Goal: Task Accomplishment & Management: Use online tool/utility

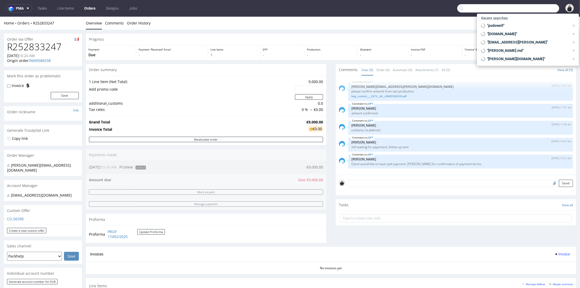
click at [529, 8] on input "text" at bounding box center [509, 8] width 102 height 8
paste input "edita@ma-louloute.com"
type input "edita@ma-louloute.com"
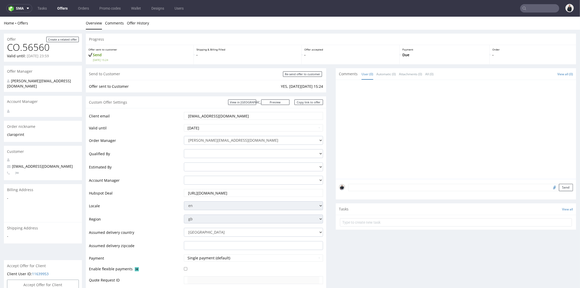
click at [525, 5] on input "text" at bounding box center [540, 8] width 39 height 8
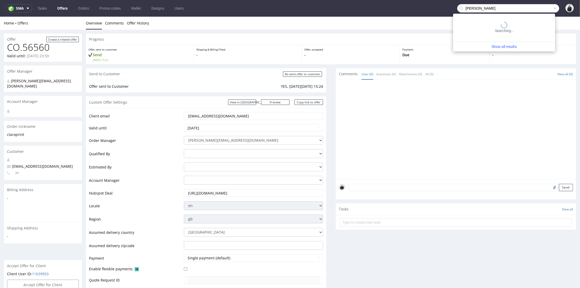
type input "edita rebours"
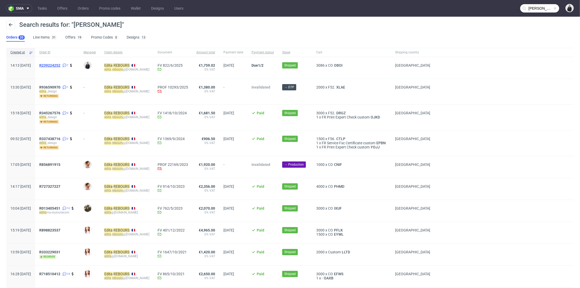
click at [60, 66] on span "R239224252" at bounding box center [49, 65] width 21 height 4
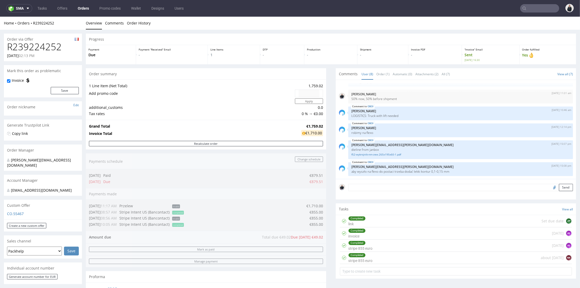
type input "edita rebours"
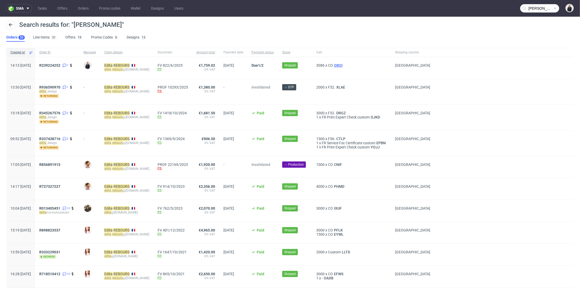
click at [340, 64] on span "OBOI" at bounding box center [338, 65] width 11 height 4
drag, startPoint x: 153, startPoint y: 69, endPoint x: 118, endPoint y: 72, distance: 34.7
click at [118, 72] on div "Edita REBOURS edita . rebours @adrex.fr" at bounding box center [126, 68] width 53 height 22
copy div "edita . rebours @adrex.fr"
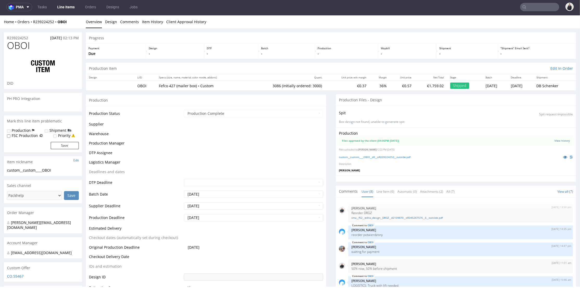
scroll to position [52, 0]
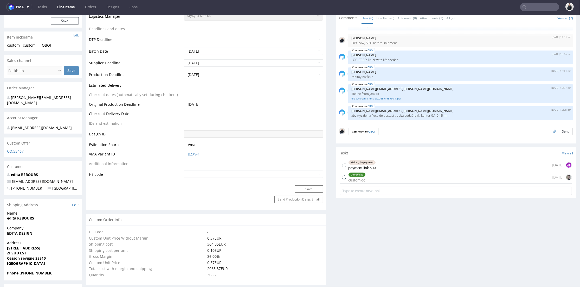
select select "in_progress"
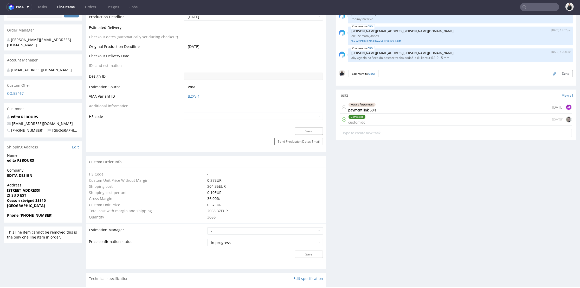
scroll to position [434, 0]
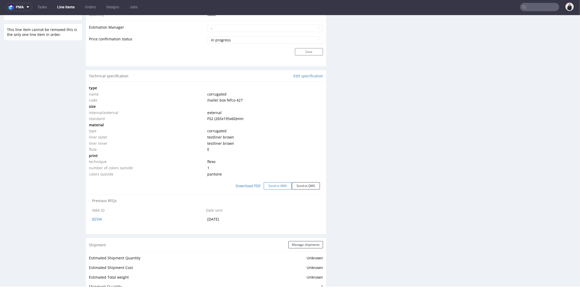
click at [283, 186] on button "Send to VMA" at bounding box center [278, 185] width 28 height 7
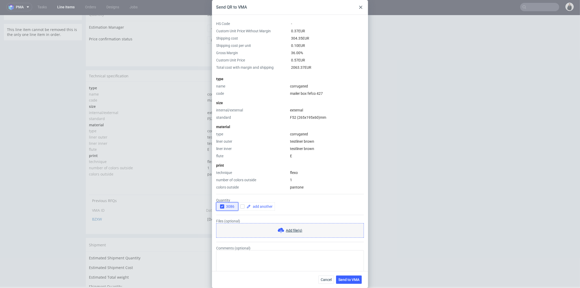
drag, startPoint x: 221, startPoint y: 206, endPoint x: 236, endPoint y: 205, distance: 14.4
click at [221, 206] on icon "button" at bounding box center [222, 207] width 4 height 4
click at [241, 205] on input "checkbox" at bounding box center [242, 206] width 4 height 4
checkbox input "true"
click at [258, 205] on span at bounding box center [262, 207] width 22 height 4
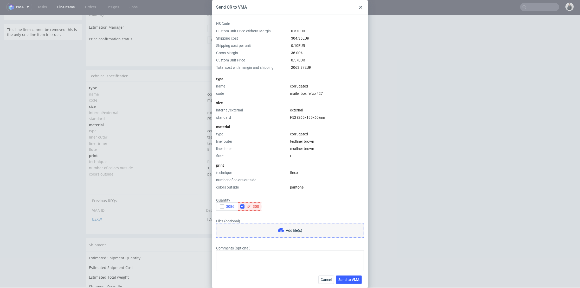
checkbox input "true"
click at [303, 211] on form "Quantity 3086 3000 Files (optional) Add file(s) Comments (optional)" at bounding box center [290, 232] width 148 height 85
click at [343, 280] on span "Send to VMA" at bounding box center [349, 280] width 21 height 4
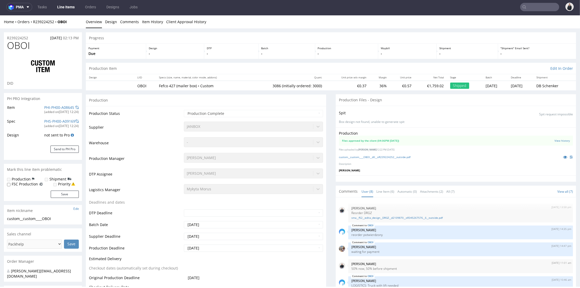
scroll to position [52, 0]
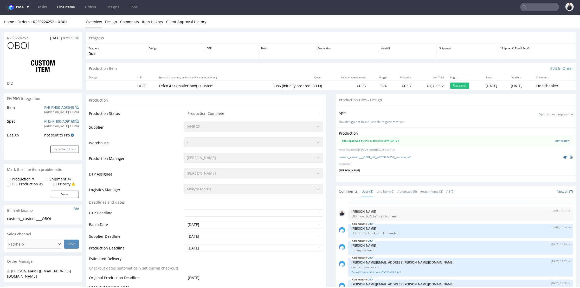
select select "in_progress"
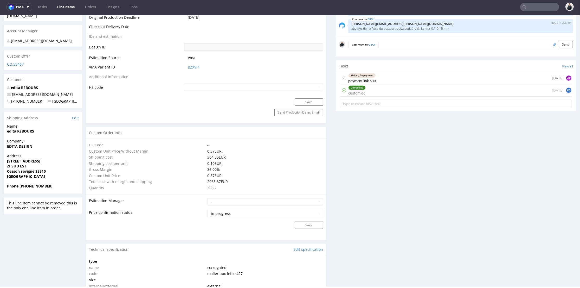
scroll to position [405, 0]
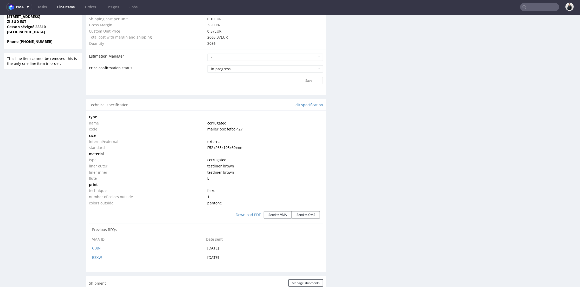
click at [295, 157] on td "corrugated" at bounding box center [264, 160] width 117 height 6
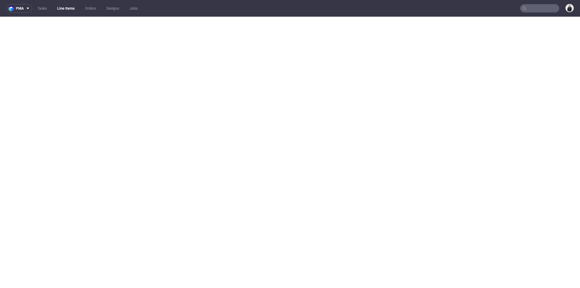
select select "in_progress"
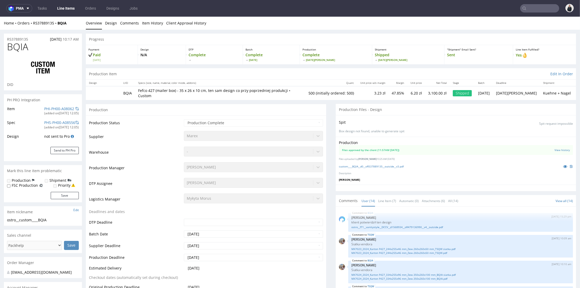
scroll to position [174, 0]
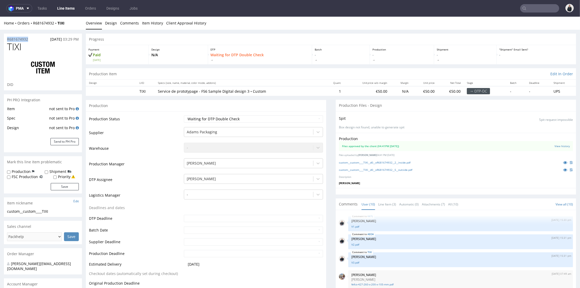
scroll to position [87, 0]
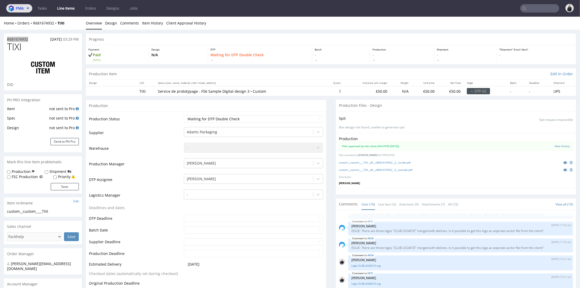
click at [21, 7] on span "pma" at bounding box center [20, 9] width 8 height 4
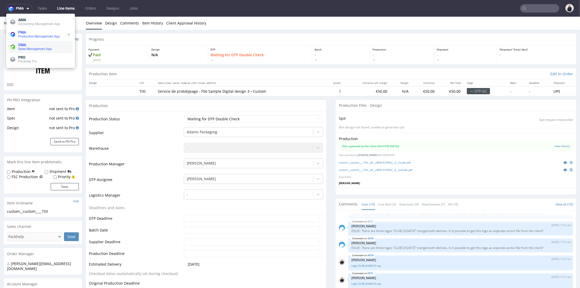
click at [38, 48] on span "Sales Management App" at bounding box center [35, 49] width 34 height 4
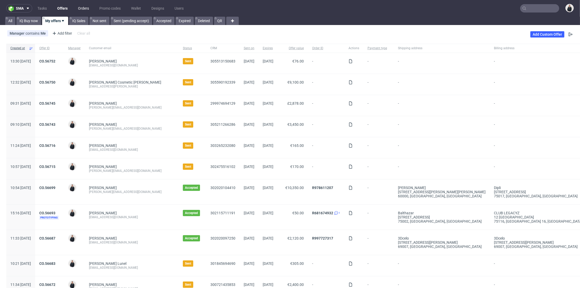
click at [78, 8] on link "Orders" at bounding box center [83, 8] width 17 height 8
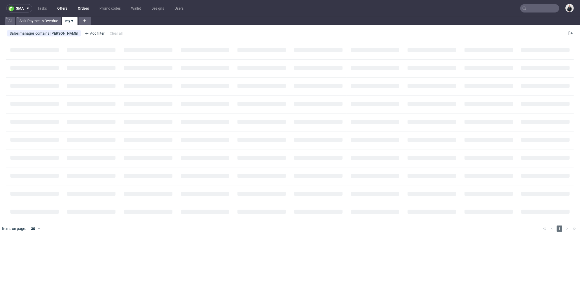
click at [61, 10] on link "Offers" at bounding box center [62, 8] width 16 height 8
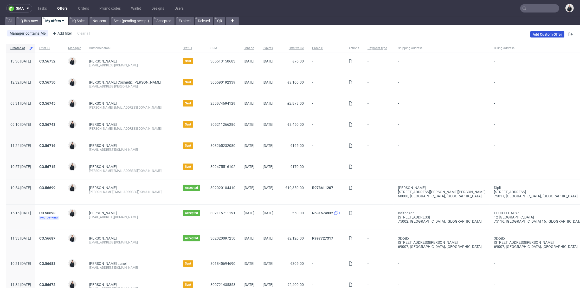
click at [539, 35] on link "Add Custom Offer" at bounding box center [548, 34] width 34 height 6
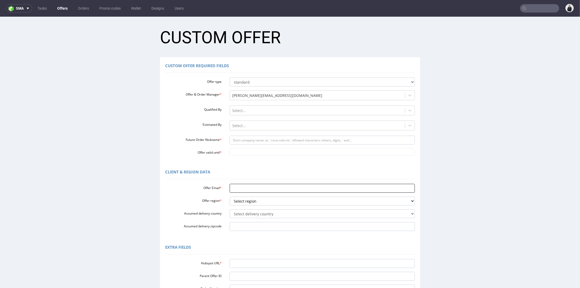
click at [250, 188] on input "Offer Email *" at bounding box center [323, 188] width 186 height 9
paste input "edita@ma-louloute.com"
type input "edita@ma-louloute.com"
drag, startPoint x: 244, startPoint y: 199, endPoint x: 248, endPoint y: 203, distance: 5.3
click at [244, 199] on select "Select region eu gb de pl fr it es" at bounding box center [323, 201] width 186 height 9
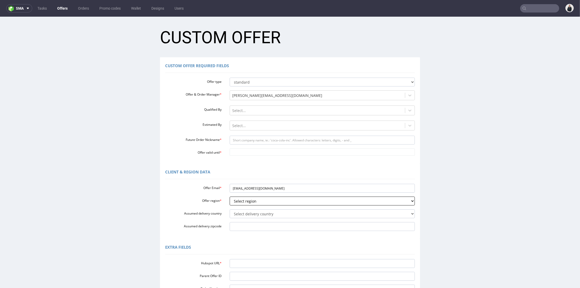
select select "fr"
click at [230, 197] on select "Select region eu gb de pl fr it es" at bounding box center [323, 201] width 186 height 9
click at [247, 214] on select "Select delivery country Andorra Afghanistan Anguilla Albania Armenia Antarctica…" at bounding box center [323, 213] width 186 height 9
select select "75"
click at [230, 209] on select "Select delivery country Andorra Afghanistan Anguilla Albania Armenia Antarctica…" at bounding box center [323, 213] width 186 height 9
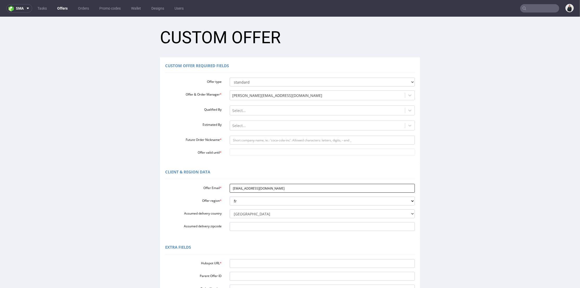
drag, startPoint x: 239, startPoint y: 187, endPoint x: 256, endPoint y: 186, distance: 16.9
click at [256, 186] on input "edita@ma-louloute.com" at bounding box center [323, 188] width 186 height 9
click at [254, 140] on input "Future Order Nickname *" at bounding box center [323, 140] width 186 height 9
paste input "ma-louloute"
type input "ma-louloute"
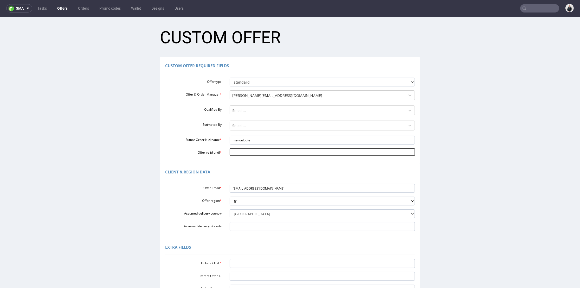
click at [246, 151] on input "Offer valid until *" at bounding box center [323, 151] width 186 height 7
click at [277, 143] on td "11" at bounding box center [279, 144] width 8 height 8
click at [274, 156] on div "Custom Offer Required Fields Offer type standard prototyping sampling Offer & O…" at bounding box center [290, 110] width 260 height 106
click at [274, 149] on body "Production Shipped DTP Orders Offers Shipments Designs Promotions Users Jobs Ad…" at bounding box center [290, 191] width 580 height 348
click at [230, 90] on icon at bounding box center [230, 90] width 1 height 4
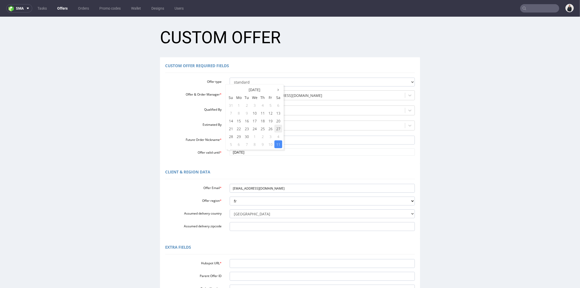
click at [278, 127] on td "27" at bounding box center [279, 129] width 8 height 8
type input "[DATE]"
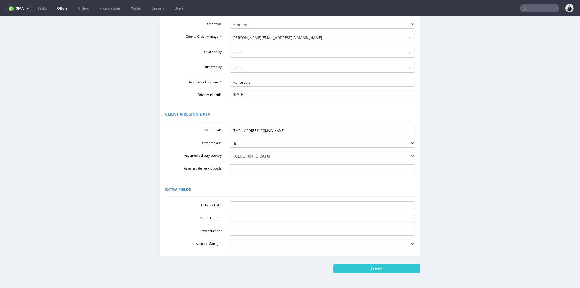
click at [258, 198] on div "Extra Fields Hubspot URL * Parent Offer ID Order Number Account Manager adrian.…" at bounding box center [290, 218] width 260 height 75
click at [258, 202] on input "Hubspot URL *" at bounding box center [323, 205] width 186 height 9
click at [251, 207] on input "Hubspot URL *" at bounding box center [323, 205] width 186 height 9
paste input "https://app-eu1.hubspot.com/contacts/25600958/record/0-3/305548425446/"
type input "https://app-eu1.hubspot.com/contacts/25600958/record/0-3/305548425446/"
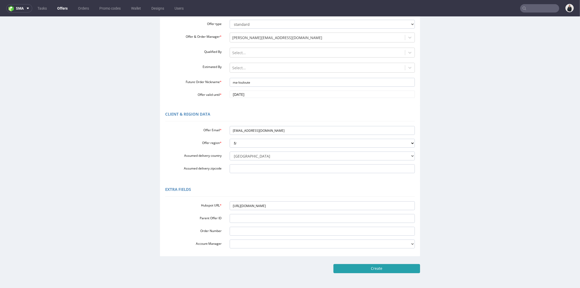
click at [366, 271] on input "Create" at bounding box center [377, 268] width 87 height 9
type input "Please wait..."
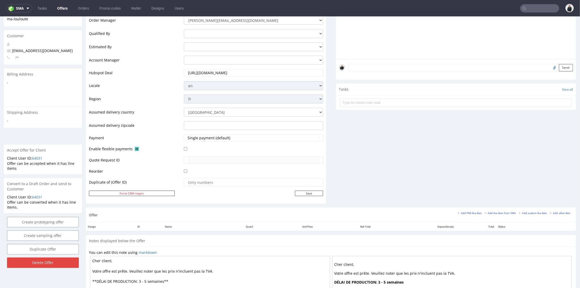
scroll to position [173, 0]
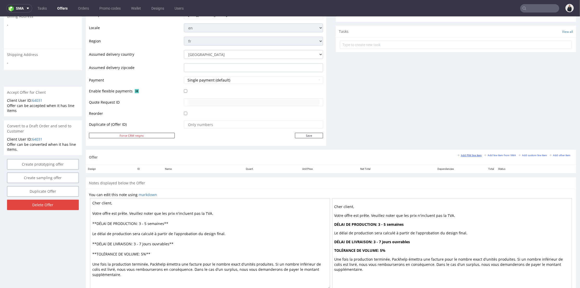
click at [465, 155] on small "Add PIM line item" at bounding box center [470, 155] width 24 height 3
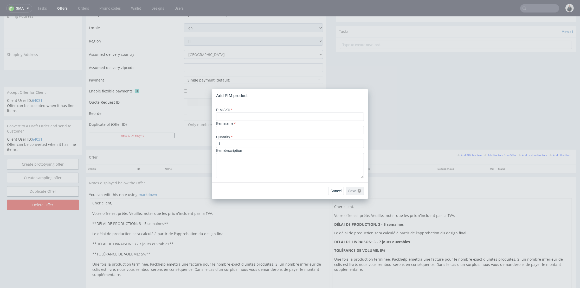
click at [281, 111] on div "PIM SKU" at bounding box center [290, 114] width 148 height 14
click at [281, 115] on input "text" at bounding box center [290, 116] width 148 height 8
paste input "box--mailer-box--79--cardboard-natural--print-monochrome--foil-none"
type input "box--mailer-box--79--cardboard-natural--print-monochrome--foil-none"
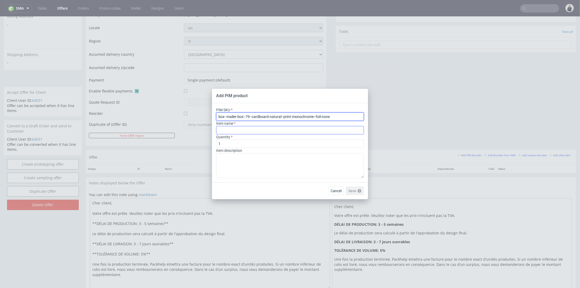
type input "Mailer Box"
type input "box--mailer-box--79--cardboard-natural--print-monochrome--foil-none"
click at [248, 131] on input "Mailer Box" at bounding box center [290, 130] width 148 height 8
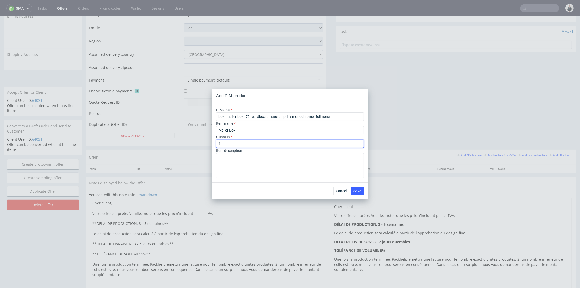
drag, startPoint x: 235, startPoint y: 141, endPoint x: 203, endPoint y: 143, distance: 32.1
click at [203, 143] on div "Add PIM product PIM SKU box--mailer-box--79--cardboard-natural--print-monochrom…" at bounding box center [290, 144] width 580 height 288
type input "1000"
click at [357, 194] on button "Save" at bounding box center [357, 191] width 13 height 8
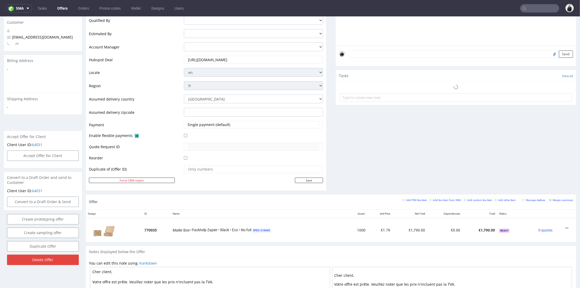
scroll to position [2, 0]
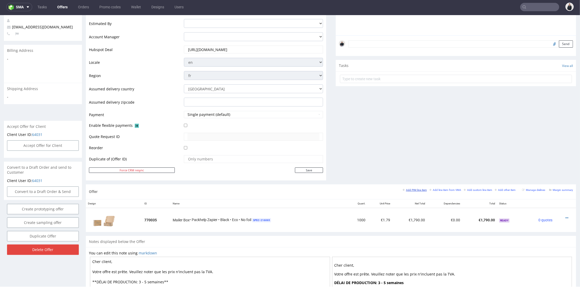
click at [416, 188] on small "Add PIM line item" at bounding box center [415, 189] width 24 height 3
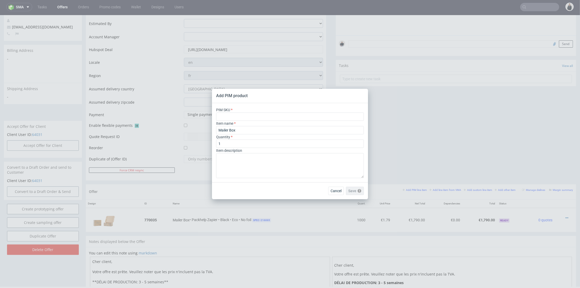
click at [267, 139] on div "Quantity 1" at bounding box center [290, 141] width 148 height 14
click at [259, 142] on input "1" at bounding box center [290, 144] width 148 height 8
click at [247, 116] on input "text" at bounding box center [290, 116] width 148 height 8
paste input "box--mailer-box--79--cardboard-natural--print-monochrome--foil-none"
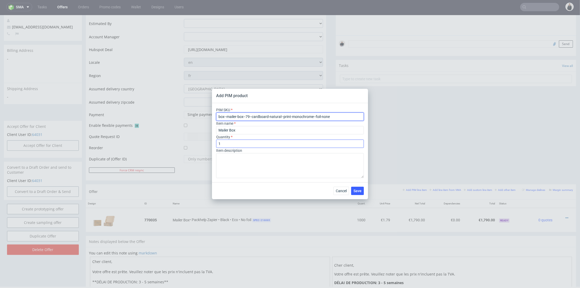
type input "box--mailer-box--79--cardboard-natural--print-monochrome--foil-none"
click at [231, 143] on input "1" at bounding box center [290, 144] width 148 height 8
drag, startPoint x: 236, startPoint y: 143, endPoint x: 224, endPoint y: 144, distance: 12.6
click at [224, 144] on input "1540" at bounding box center [290, 144] width 148 height 8
type input "1500"
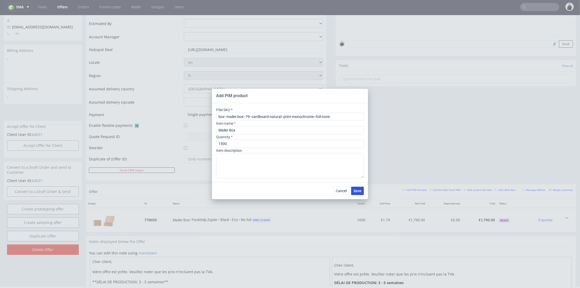
click at [352, 190] on button "Save" at bounding box center [357, 191] width 13 height 8
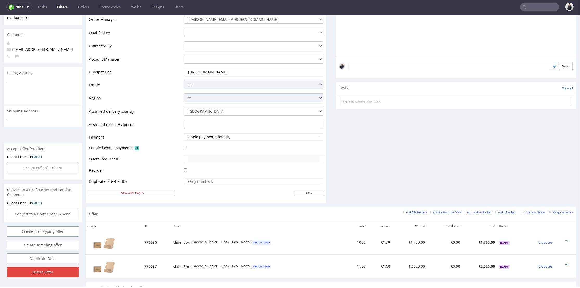
scroll to position [173, 0]
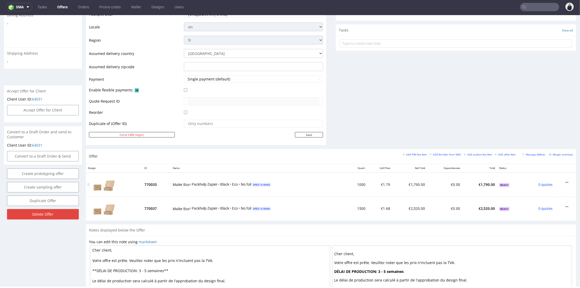
click at [311, 194] on td "Mailer Box • Packhelp Zapier • Black • Eco • No foil SPEC- 216065" at bounding box center [259, 184] width 176 height 24
drag, startPoint x: 558, startPoint y: 182, endPoint x: 559, endPoint y: 179, distance: 3.4
click at [566, 182] on icon at bounding box center [567, 183] width 3 height 4
click at [541, 132] on span "Edit item price" at bounding box center [544, 134] width 42 height 5
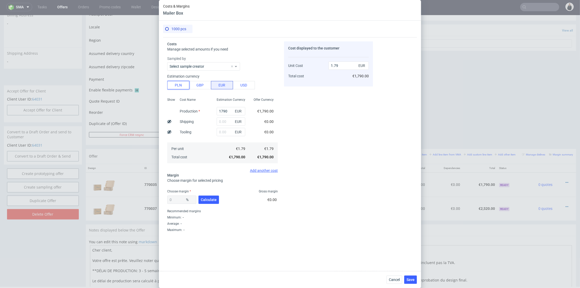
drag, startPoint x: 174, startPoint y: 85, endPoint x: 206, endPoint y: 97, distance: 33.6
click at [175, 85] on button "PLN" at bounding box center [178, 85] width 22 height 8
type input "0.42"
drag, startPoint x: 208, startPoint y: 109, endPoint x: 213, endPoint y: 111, distance: 4.9
click at [206, 109] on div "Show Cost Name Production Shipping Tooling Per unit Total cost Estimation Curre…" at bounding box center [222, 130] width 111 height 69
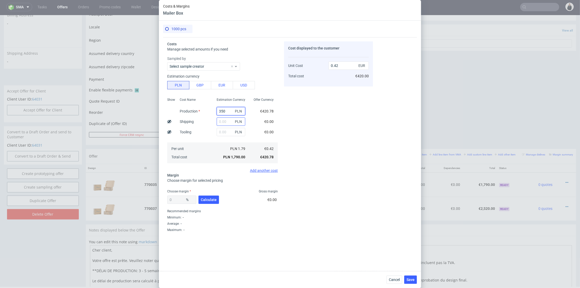
type input "3500"
type input "0.82"
type input "3500"
click at [219, 122] on input "text" at bounding box center [231, 121] width 29 height 8
type input "830"
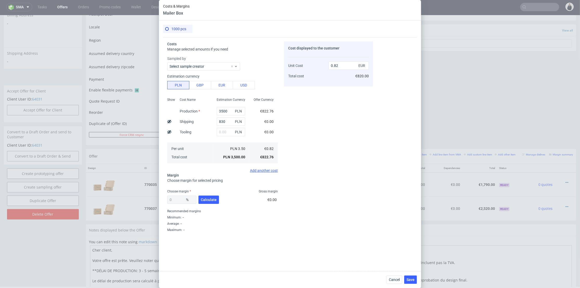
click at [206, 134] on div "Cost Name Production Shipping Tooling Per unit Total cost" at bounding box center [194, 130] width 37 height 69
type input "1.02"
click at [210, 202] on button "Calculate" at bounding box center [209, 199] width 21 height 8
type input "39.25"
drag, startPoint x: 336, startPoint y: 66, endPoint x: 339, endPoint y: 67, distance: 2.8
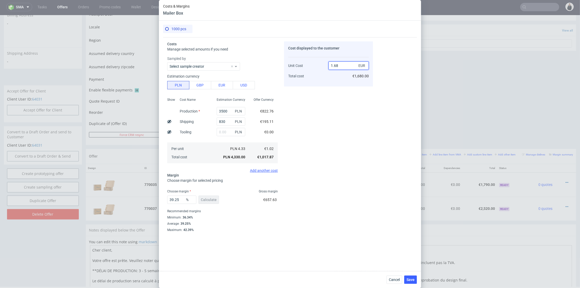
click at [339, 66] on input "1.68" at bounding box center [349, 65] width 40 height 8
type input "1.67"
click at [337, 94] on div "Cost displayed to the customer Unit Cost Total cost 1.67 EUR €1,680.00" at bounding box center [328, 145] width 89 height 209
type input "38.92215568862276"
click at [413, 276] on button "Save" at bounding box center [410, 279] width 13 height 8
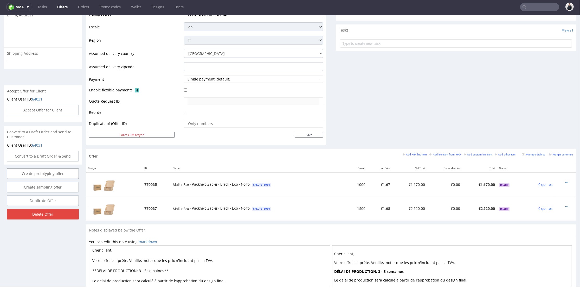
click at [566, 205] on icon at bounding box center [567, 207] width 3 height 4
click at [541, 161] on li "Edit item price" at bounding box center [542, 158] width 50 height 9
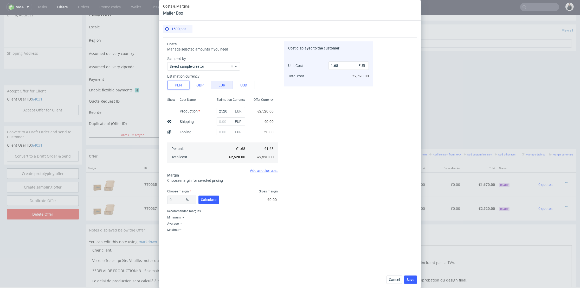
drag, startPoint x: 184, startPoint y: 87, endPoint x: 216, endPoint y: 101, distance: 35.2
click at [184, 87] on button "PLN" at bounding box center [178, 85] width 22 height 8
type input "0.39"
drag, startPoint x: 224, startPoint y: 110, endPoint x: 194, endPoint y: 108, distance: 29.2
click at [194, 108] on div "Show Cost Name Production Shipping Tooling Per unit Total cost Estimation Curre…" at bounding box center [222, 130] width 111 height 69
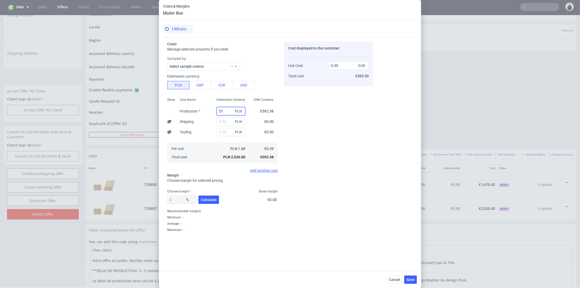
type input "519"
type input "0.01"
type input "5190"
type input "0.81"
type input "5190"
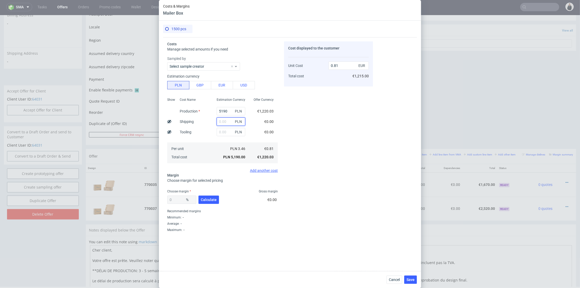
click at [221, 120] on input "text" at bounding box center [231, 121] width 29 height 8
type input "1275"
type input "1.01"
type input "1275"
click at [325, 116] on div "Cost displayed to the customer Unit Cost Total cost 1.01 EUR €1,215.00" at bounding box center [328, 145] width 89 height 209
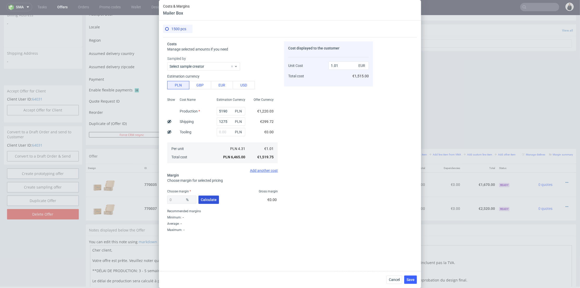
click at [216, 199] on span "Calculate" at bounding box center [209, 200] width 16 height 4
type input "36.58"
type input "1.6"
drag, startPoint x: 182, startPoint y: 200, endPoint x: 163, endPoint y: 203, distance: 19.5
click at [163, 203] on div "1500 pcs Costs Manage selected amounts if you need Sampled by Select sample cre…" at bounding box center [290, 146] width 262 height 250
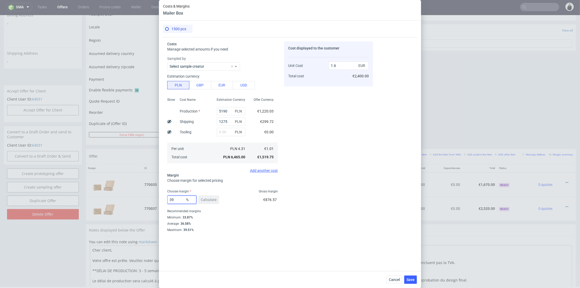
type input "39"
click at [324, 169] on div "Cost displayed to the customer Unit Cost Total cost 1.6 EUR €2,400.00" at bounding box center [328, 145] width 89 height 209
drag, startPoint x: 336, startPoint y: 64, endPoint x: 340, endPoint y: 66, distance: 4.4
click at [340, 66] on input "1.66" at bounding box center [349, 65] width 40 height 8
type input "1.63"
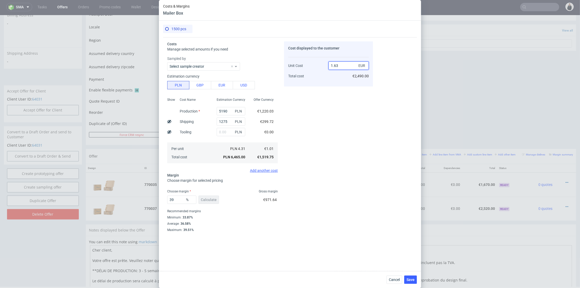
type input "38.036809815950924"
click at [332, 97] on div "Cost displayed to the customer Unit Cost Total cost 1.64 EUR €2,460.00" at bounding box center [328, 145] width 89 height 209
drag, startPoint x: 336, startPoint y: 66, endPoint x: 340, endPoint y: 66, distance: 4.2
click at [340, 66] on input "1.64" at bounding box center [349, 65] width 40 height 8
type input "1.62"
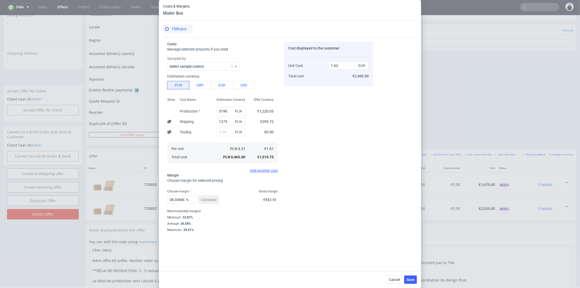
drag, startPoint x: 354, startPoint y: 116, endPoint x: 381, endPoint y: 183, distance: 72.6
click at [354, 116] on div "Cost displayed to the customer Unit Cost Total cost 1.62 EUR €2,460.00" at bounding box center [328, 145] width 89 height 209
type input "37.65432098765432"
type input "1.63"
click at [411, 279] on span "Save" at bounding box center [411, 280] width 8 height 4
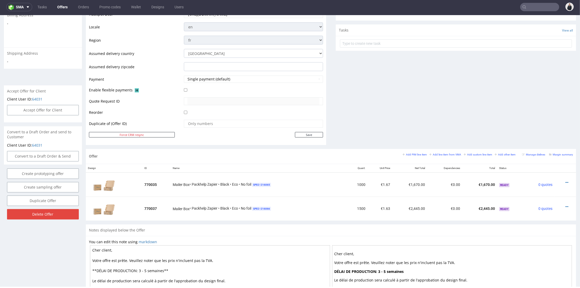
scroll to position [202, 0]
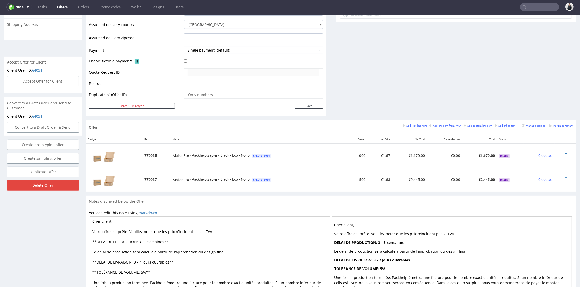
click at [488, 160] on td "€1,670.00" at bounding box center [480, 155] width 35 height 24
click at [566, 153] on icon at bounding box center [567, 154] width 3 height 4
click at [547, 106] on span "Edit item price" at bounding box center [544, 105] width 42 height 5
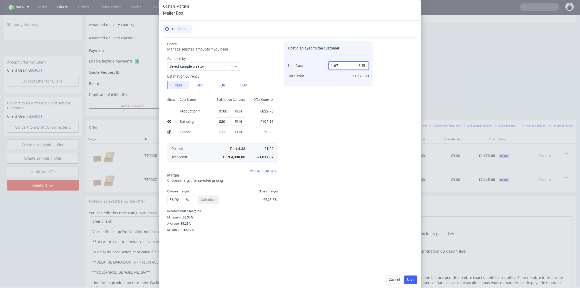
click at [338, 65] on input "1.67" at bounding box center [349, 65] width 40 height 8
type input "1.68"
type input "39.285714285714285"
click at [336, 84] on div "Cost displayed to the customer Unit Cost Total cost 1.68 EUR €1,680.00" at bounding box center [328, 63] width 89 height 45
click at [409, 281] on span "Save" at bounding box center [411, 280] width 8 height 4
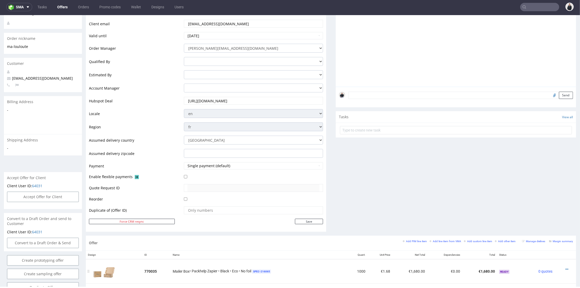
scroll to position [231, 0]
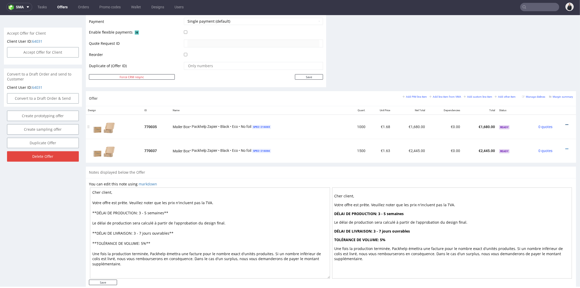
click at [566, 123] on icon at bounding box center [567, 125] width 3 height 4
click at [543, 76] on span "Edit item price" at bounding box center [544, 76] width 42 height 5
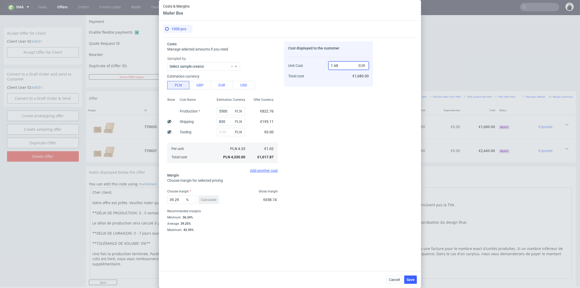
drag, startPoint x: 337, startPoint y: 65, endPoint x: 340, endPoint y: 72, distance: 7.9
click at [337, 65] on input "1.68" at bounding box center [349, 65] width 40 height 8
type input "1.689"
type input "39.60923623445826"
type input "1.69"
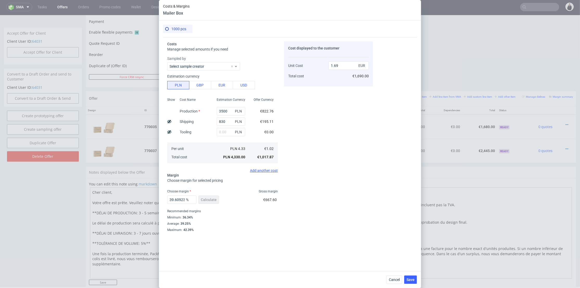
drag, startPoint x: 343, startPoint y: 132, endPoint x: 377, endPoint y: 211, distance: 85.7
click at [345, 132] on div "Cost displayed to the customer Unit Cost Total cost 1.69 EUR €1,690.00" at bounding box center [328, 145] width 89 height 209
click at [409, 277] on button "Save" at bounding box center [410, 279] width 13 height 8
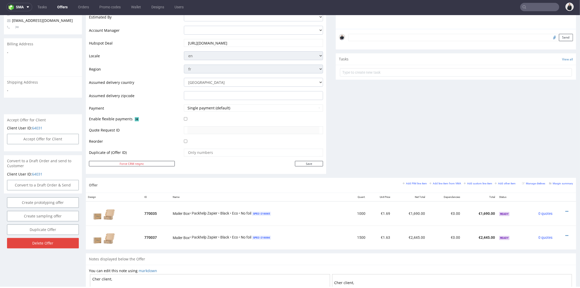
scroll to position [0, 0]
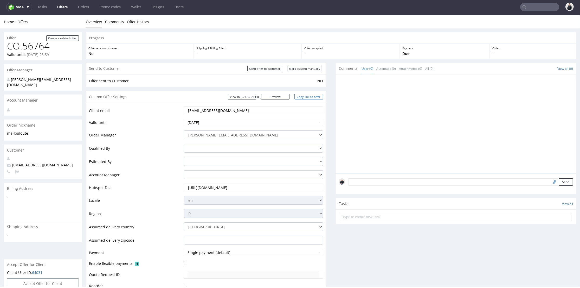
click at [304, 97] on link "Copy link to offer" at bounding box center [309, 96] width 29 height 5
click at [260, 70] on input "Send offer to customer" at bounding box center [265, 68] width 35 height 5
type input "In progress..."
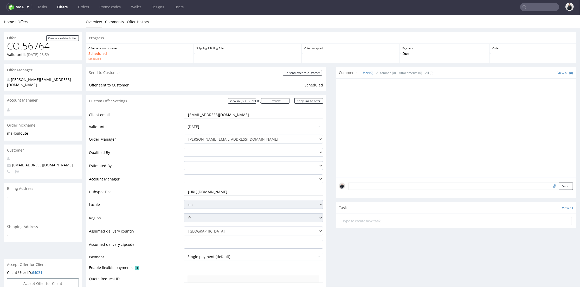
click at [528, 8] on input "text" at bounding box center [540, 7] width 39 height 8
paste input "felix.legoff@candeur.co"
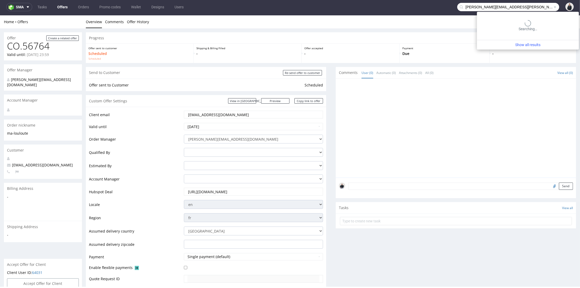
type input "felix.legoff@candeur.co"
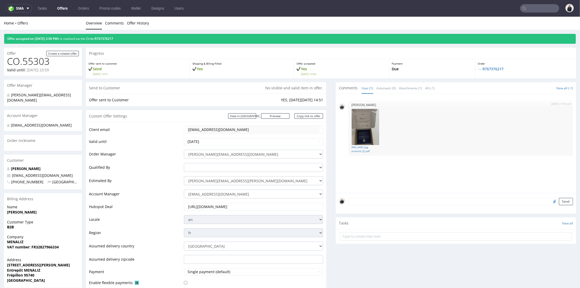
click at [539, 6] on input "text" at bounding box center [540, 8] width 39 height 8
paste input "digisence.agenc"
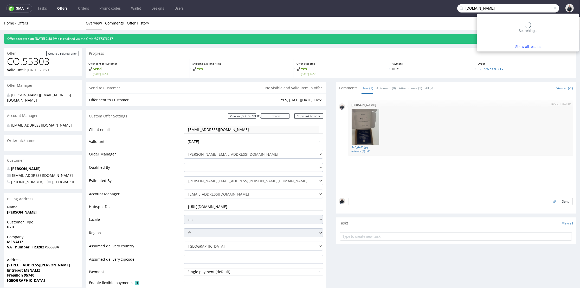
type input "[DOMAIN_NAME]"
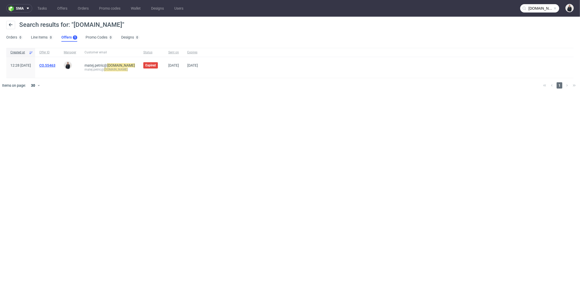
click at [55, 66] on link "CO.55463" at bounding box center [47, 65] width 16 height 4
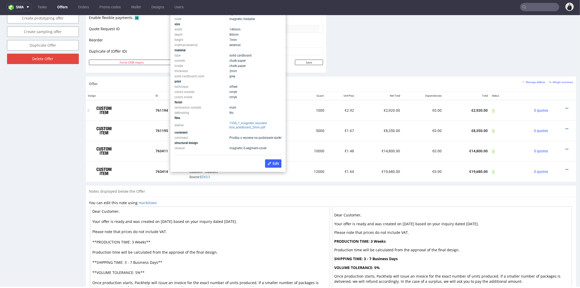
scroll to position [231, 0]
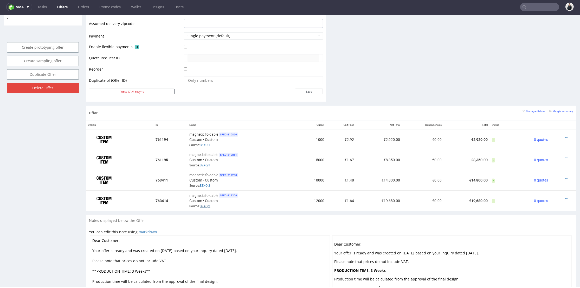
click at [205, 204] on link "BZXQ-2" at bounding box center [205, 206] width 10 height 4
